Goal: Information Seeking & Learning: Check status

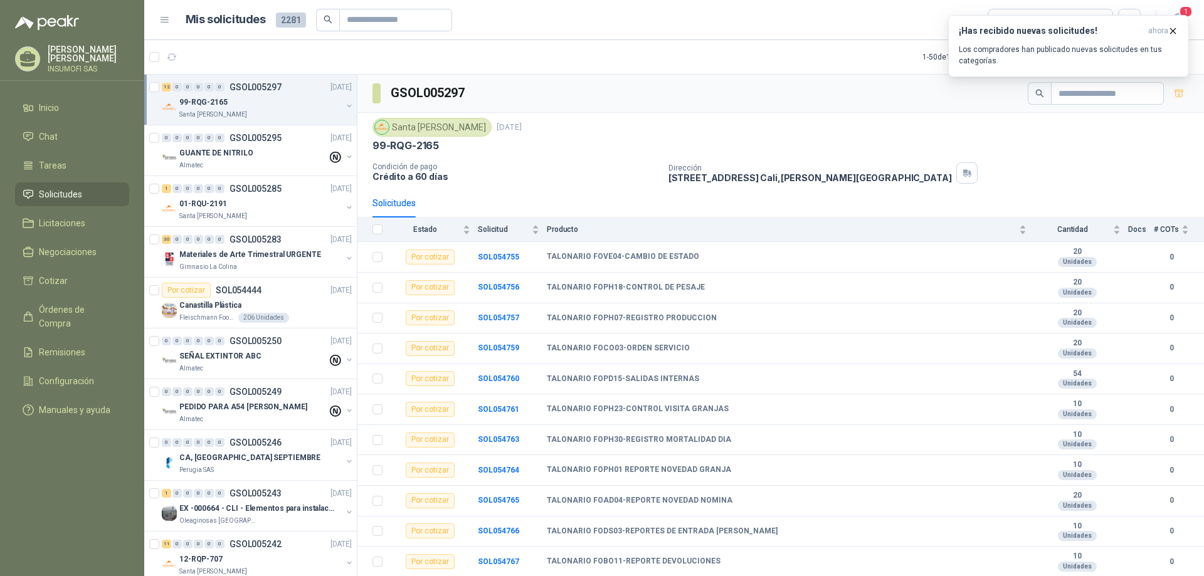
scroll to position [4, 0]
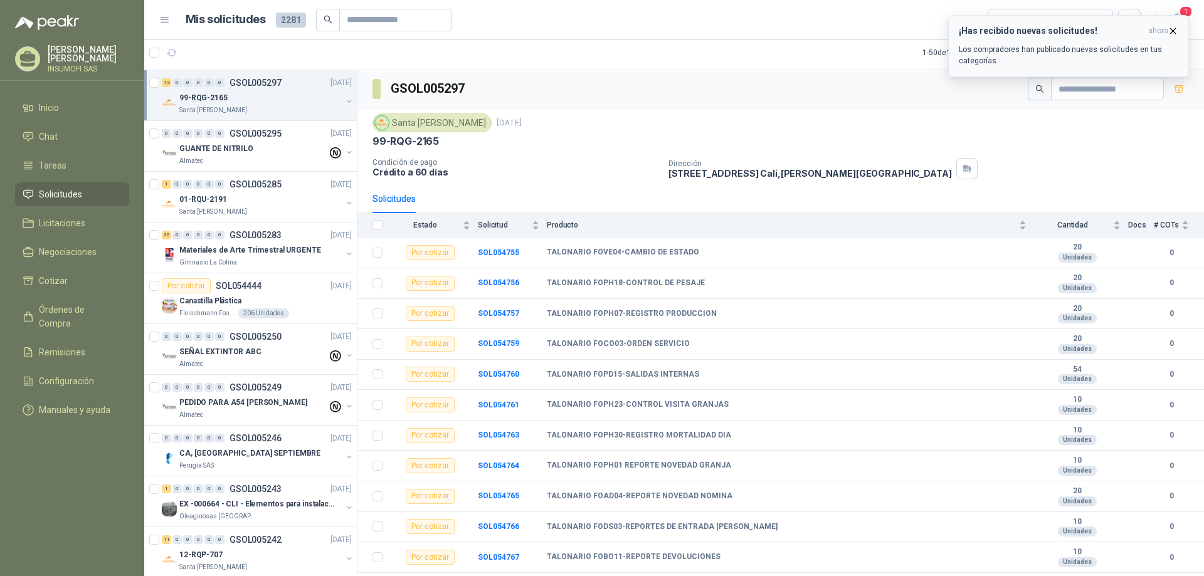
click at [1038, 52] on p "Los compradores han publicado nuevas solicitudes en tus categorías." at bounding box center [1069, 55] width 220 height 23
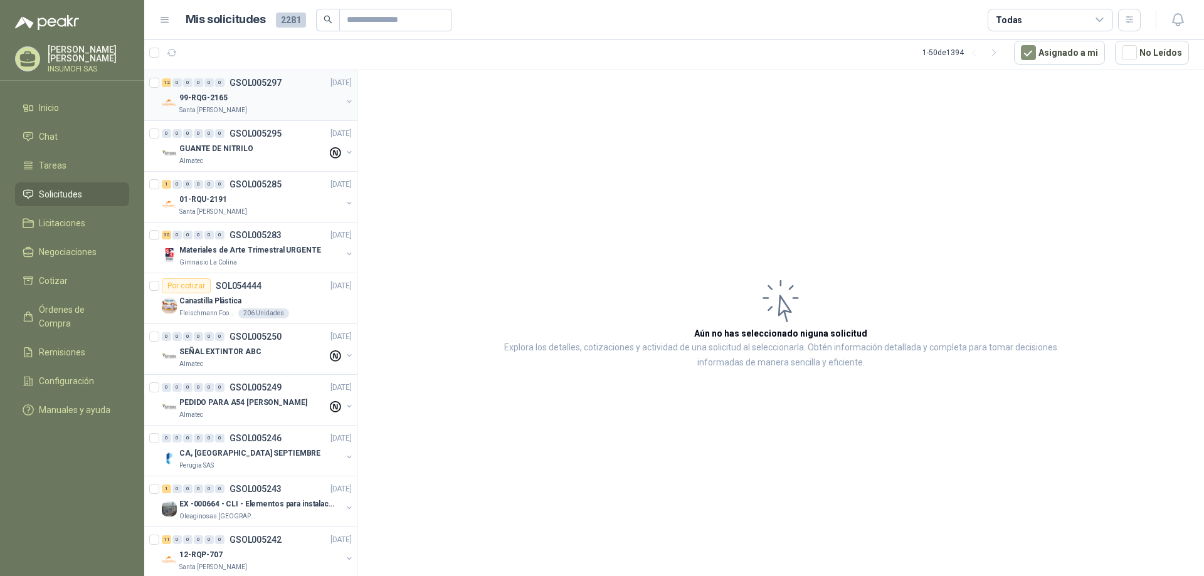
click at [259, 97] on div "99-RQG-2165" at bounding box center [260, 97] width 162 height 15
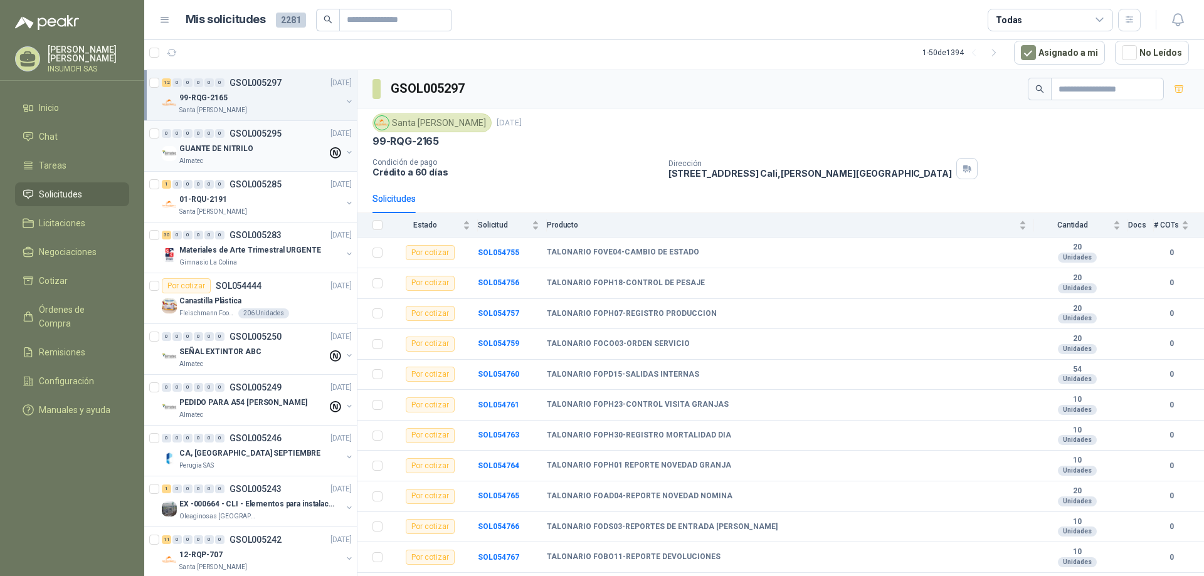
click at [268, 130] on p "GSOL005295" at bounding box center [256, 133] width 52 height 9
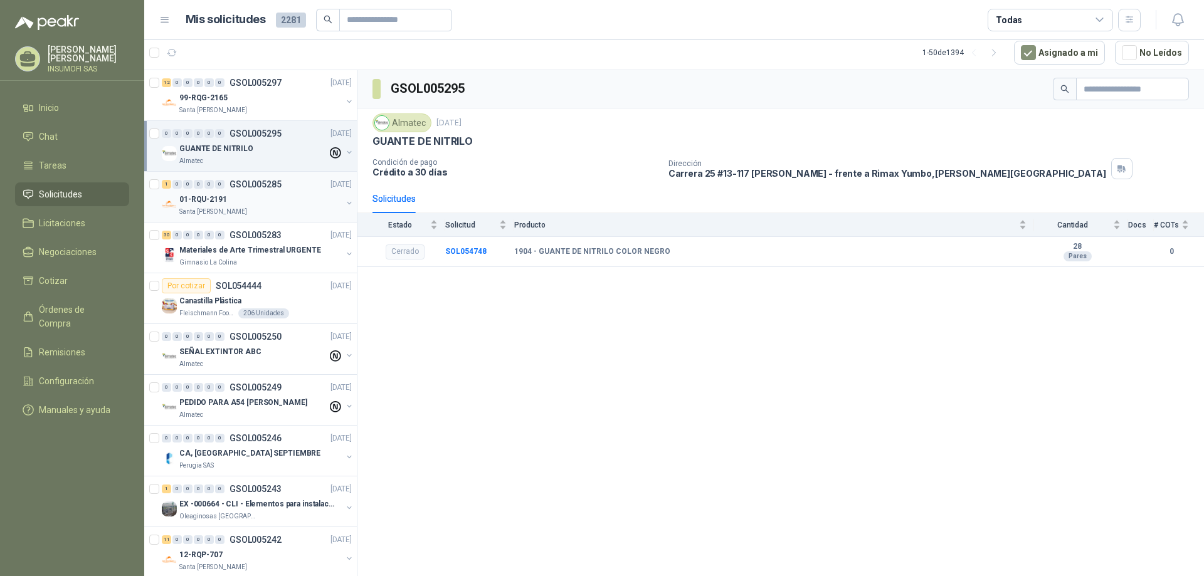
click at [248, 198] on div "01-RQU-2191" at bounding box center [260, 199] width 162 height 15
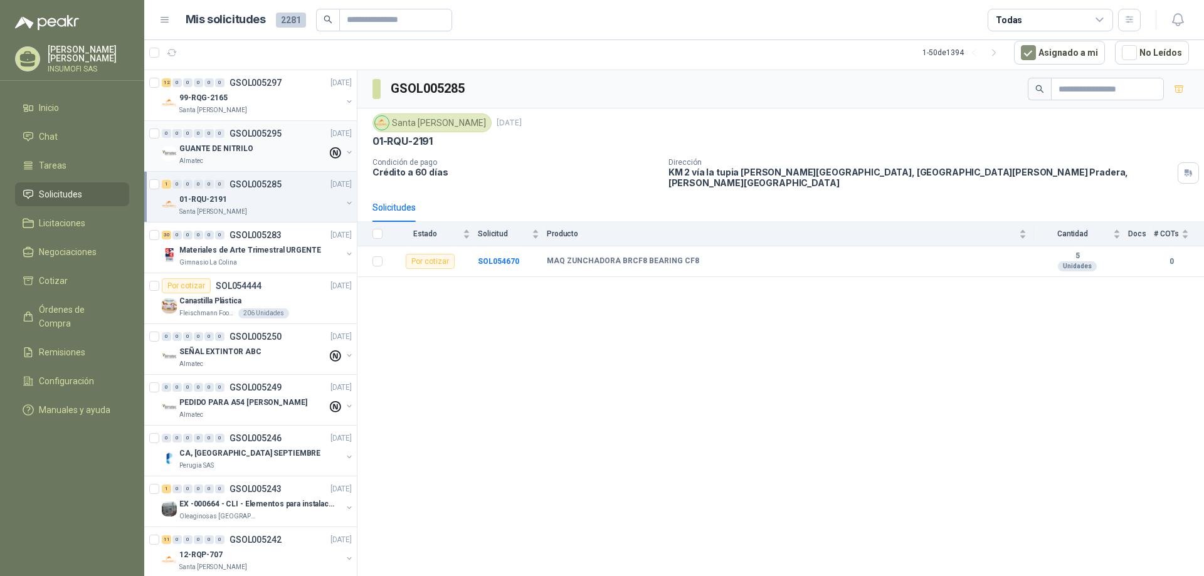
click at [248, 138] on p "GSOL005295" at bounding box center [256, 133] width 52 height 9
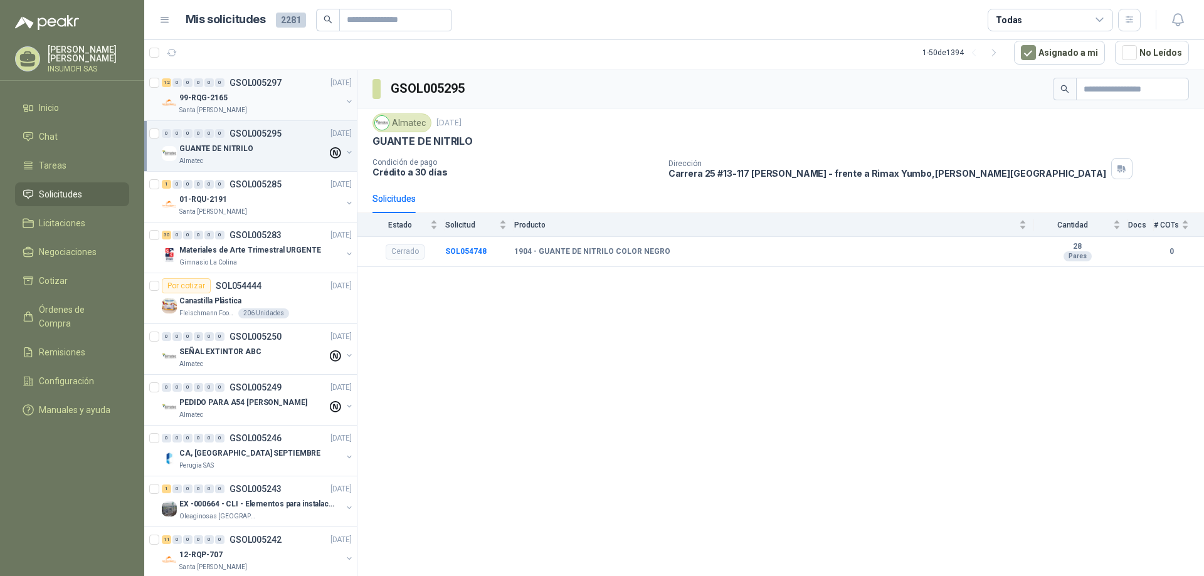
click at [242, 110] on div "Santa [PERSON_NAME]" at bounding box center [260, 110] width 162 height 10
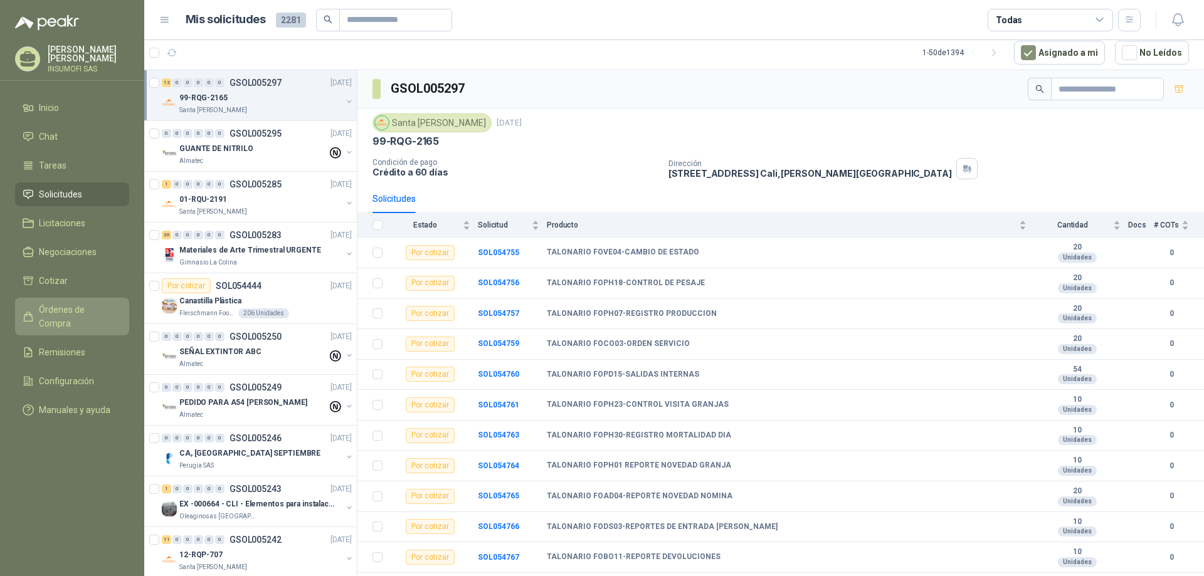
click at [81, 311] on span "Órdenes de Compra" at bounding box center [78, 317] width 78 height 28
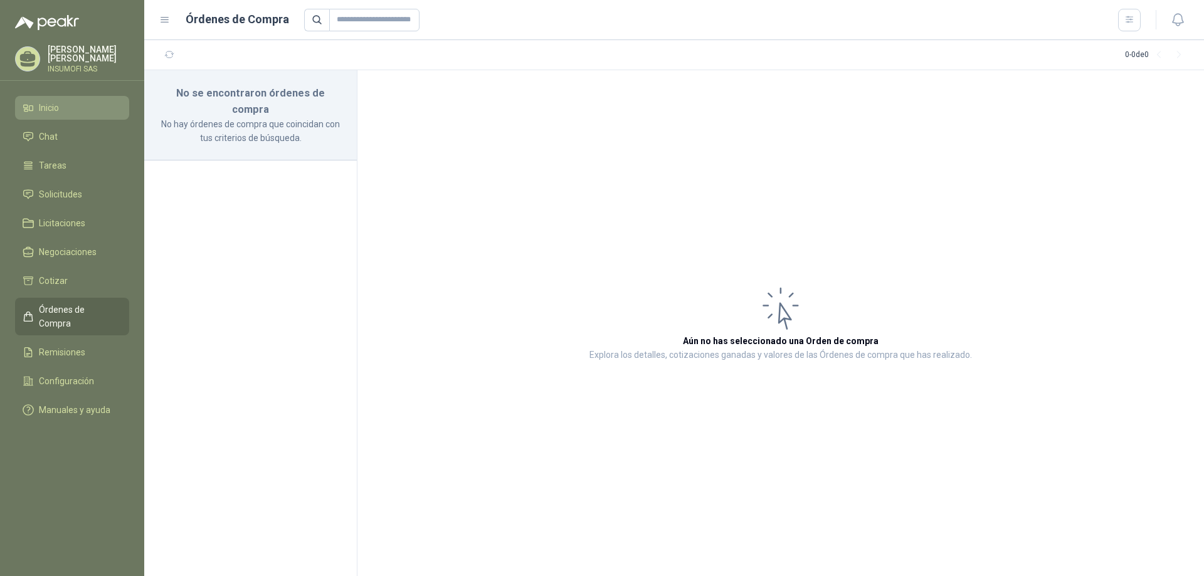
click at [54, 110] on span "Inicio" at bounding box center [49, 108] width 20 height 14
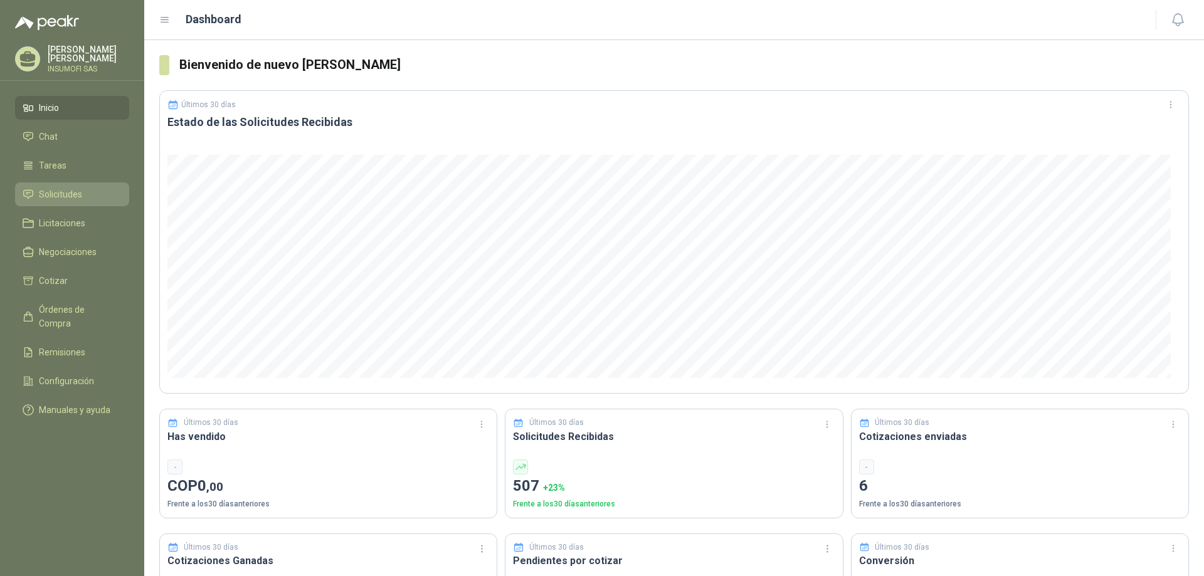
click at [59, 194] on span "Solicitudes" at bounding box center [60, 195] width 43 height 14
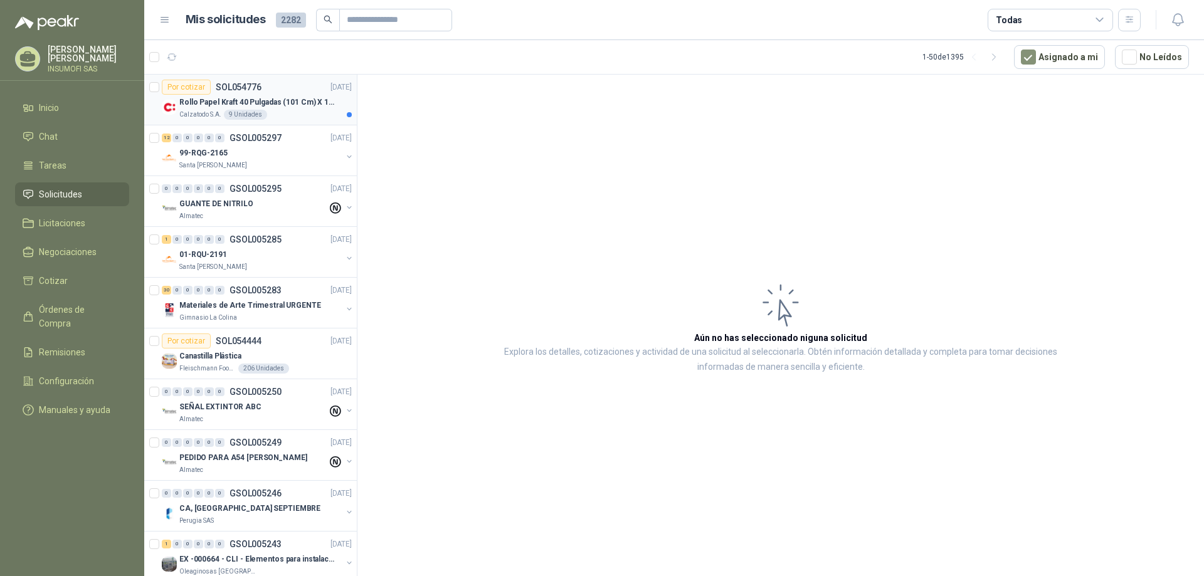
click at [206, 105] on p "Rollo Papel Kraft 40 Pulgadas (101 Cm) X 150 Mts 60 Gr" at bounding box center [257, 103] width 156 height 12
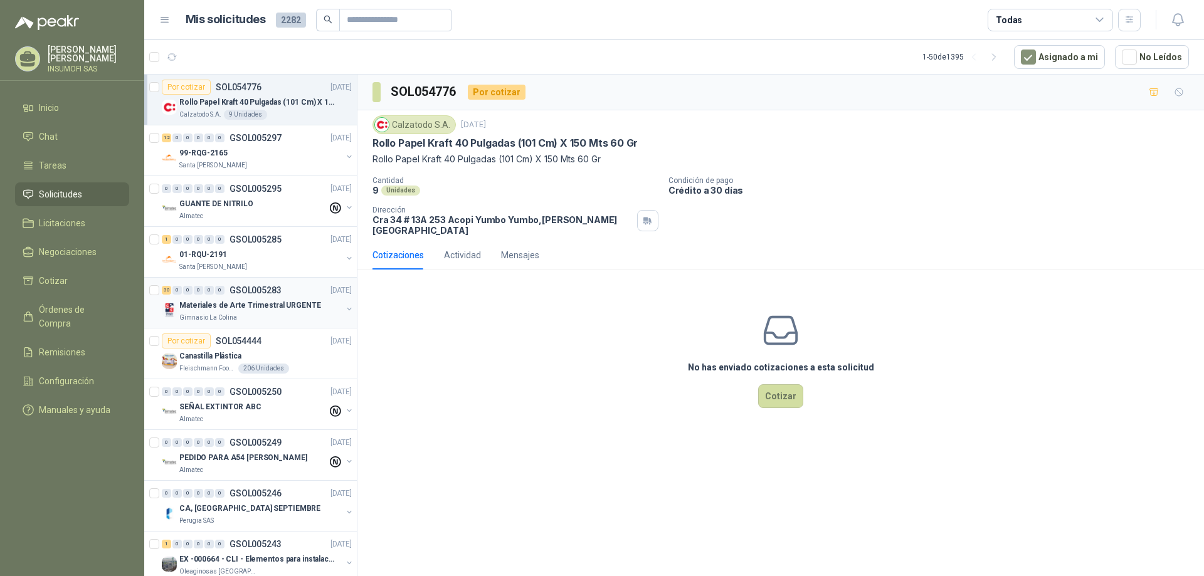
click at [272, 303] on p "Materiales de Arte Trimestral URGENTE" at bounding box center [250, 306] width 142 height 12
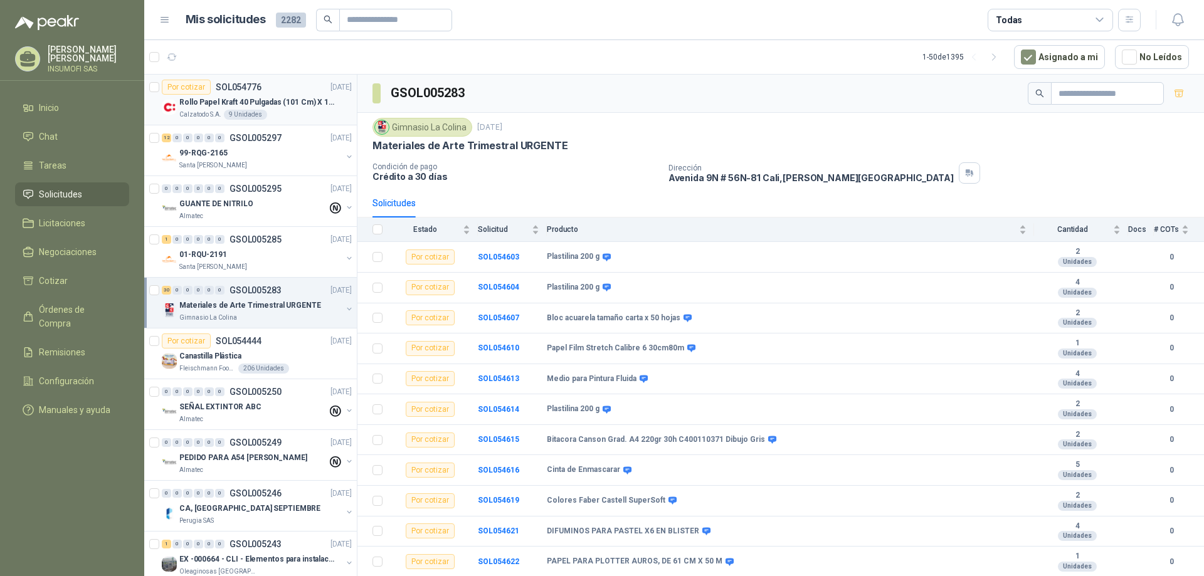
click at [246, 102] on p "Rollo Papel Kraft 40 Pulgadas (101 Cm) X 150 Mts 60 Gr" at bounding box center [257, 103] width 156 height 12
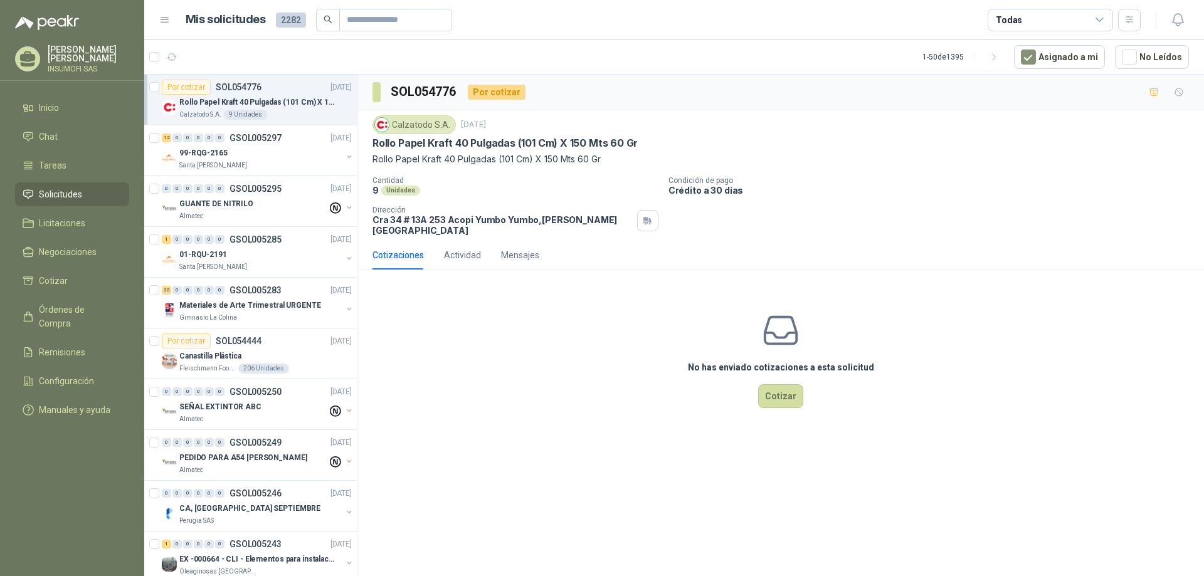
click at [1102, 19] on icon at bounding box center [1100, 19] width 11 height 11
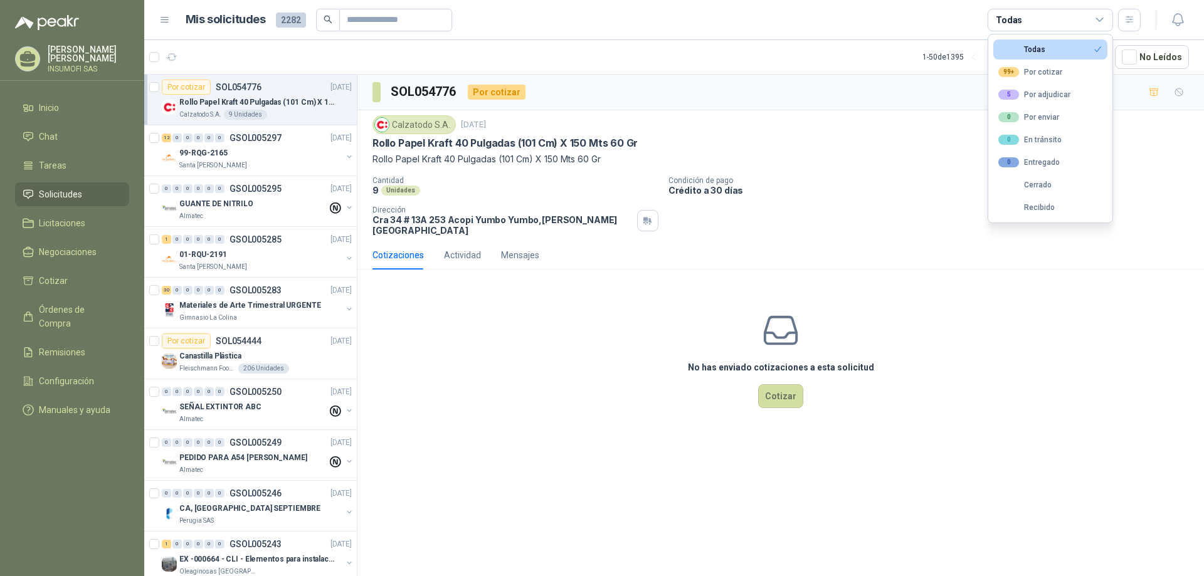
click at [1101, 19] on icon at bounding box center [1100, 19] width 11 height 11
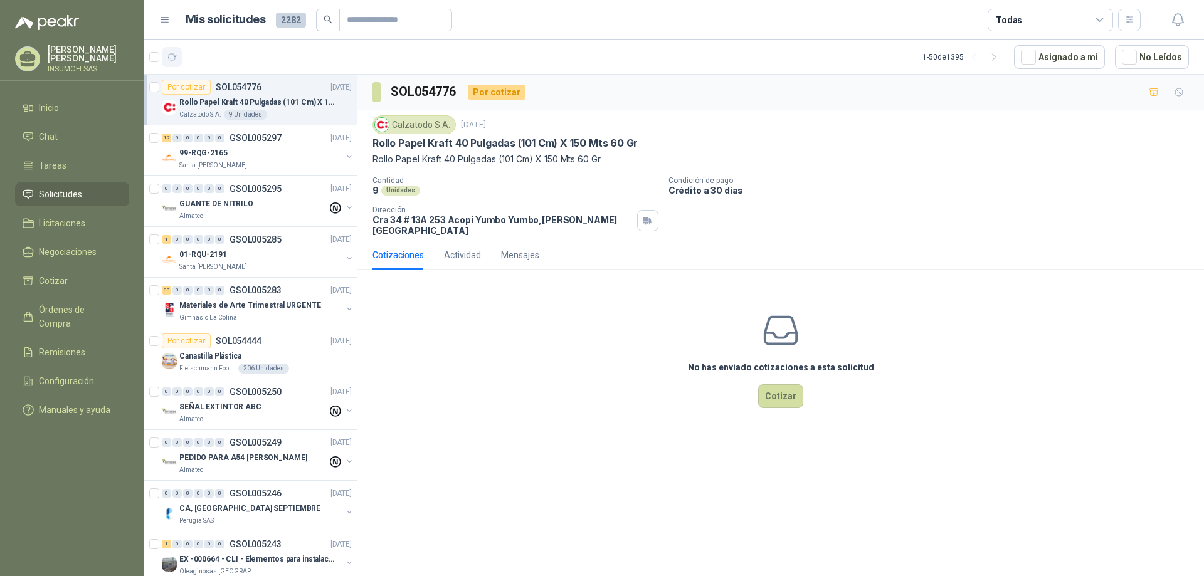
click at [169, 55] on icon "button" at bounding box center [171, 57] width 9 height 6
click at [267, 147] on div "99-RQG-2165" at bounding box center [260, 153] width 162 height 15
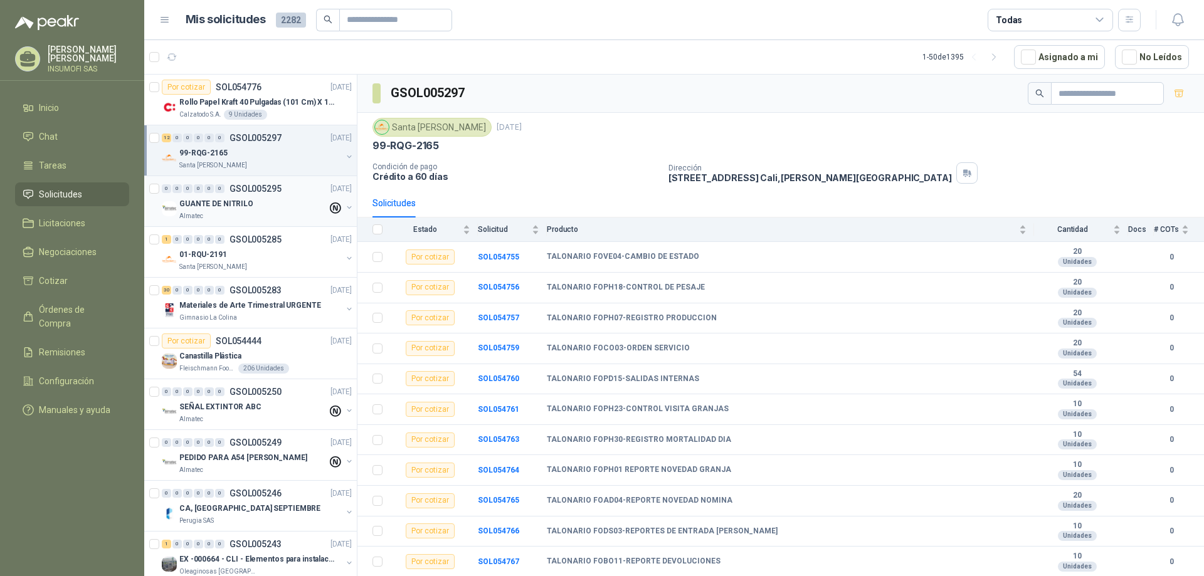
click at [269, 198] on div "GUANTE DE NITRILO" at bounding box center [253, 203] width 148 height 15
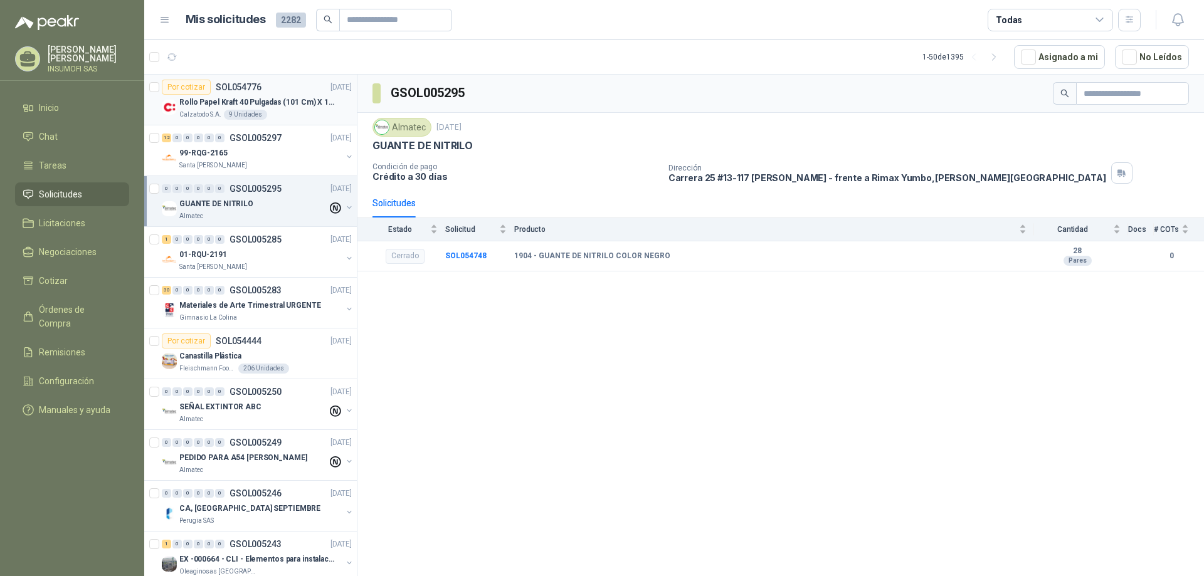
click at [285, 89] on div "Por cotizar SOL054776 [DATE]" at bounding box center [257, 87] width 190 height 15
